Goal: Check status: Check status

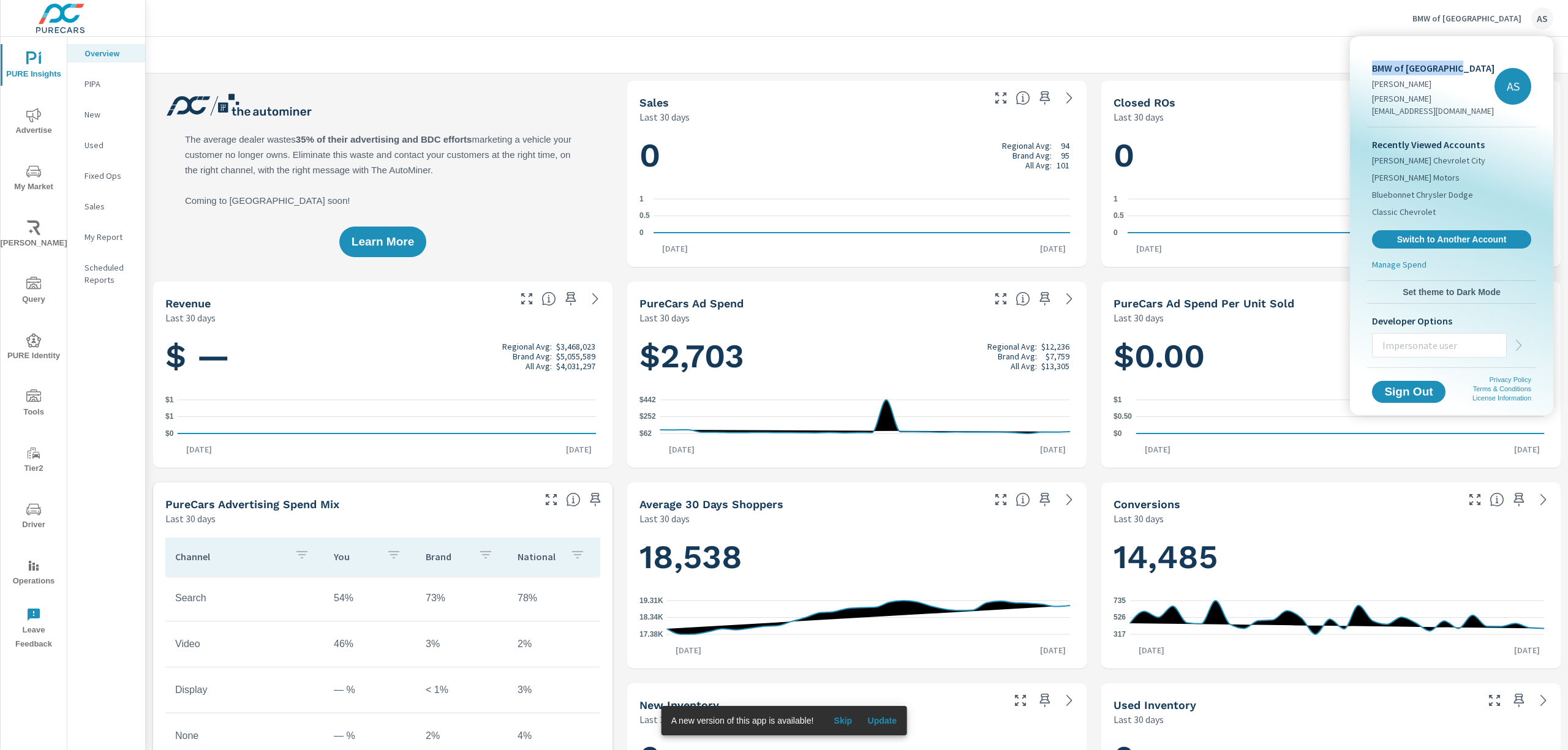
scroll to position [1, 0]
click at [1245, 81] on div at bounding box center [784, 375] width 1568 height 750
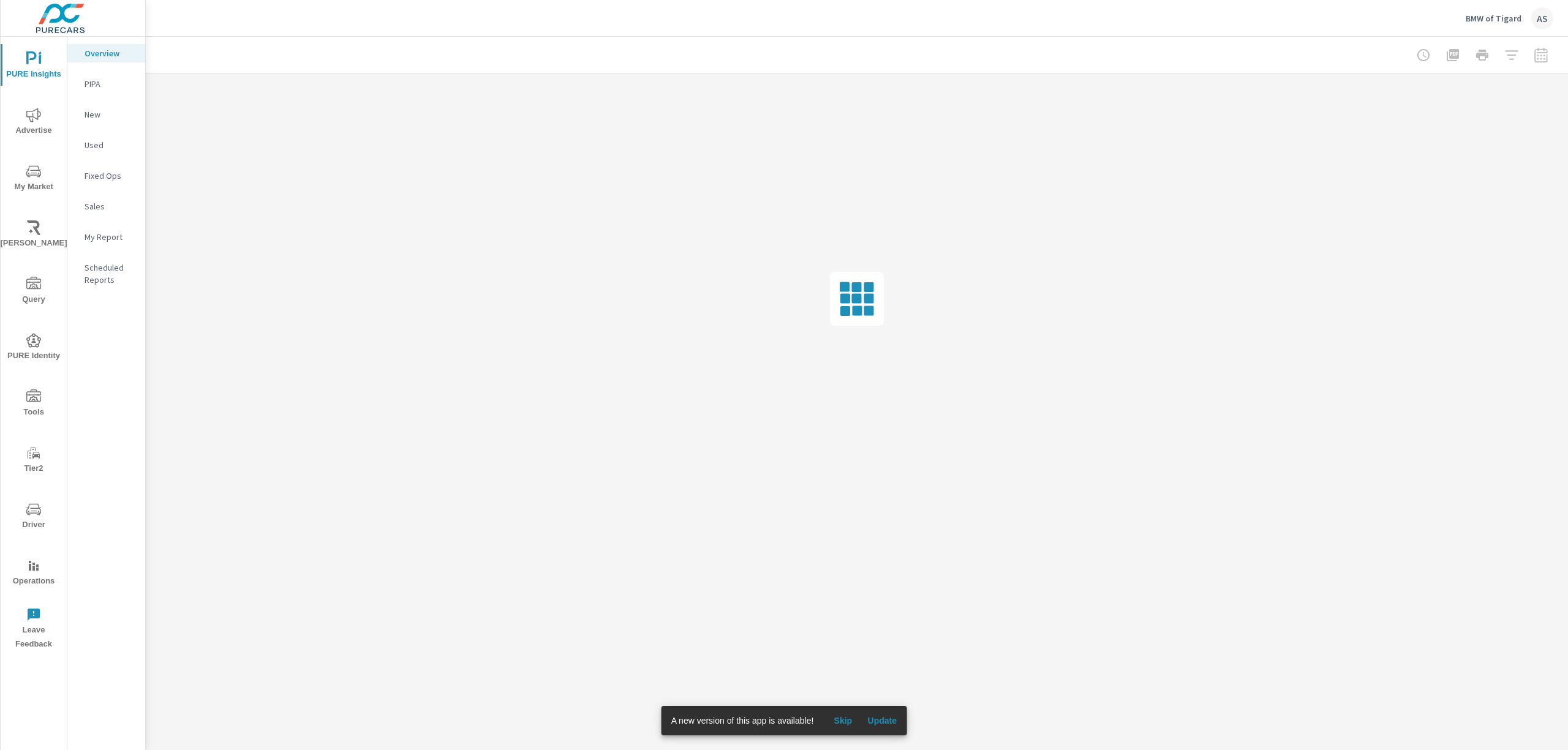
click at [869, 20] on div "BMW of Tigard AS" at bounding box center [856, 18] width 1392 height 36
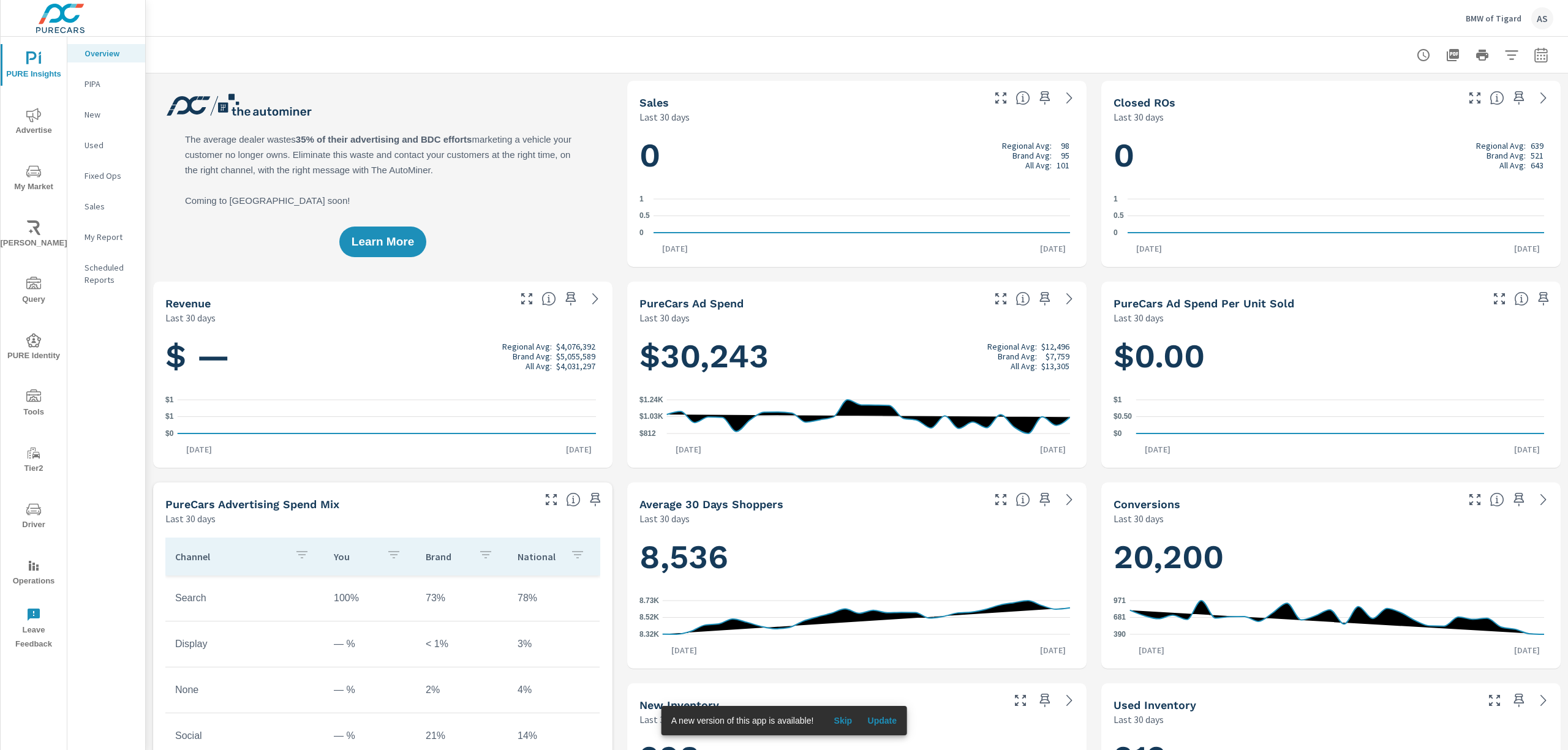
click at [880, 716] on span "Update" at bounding box center [882, 721] width 29 height 11
